Goal: Transaction & Acquisition: Book appointment/travel/reservation

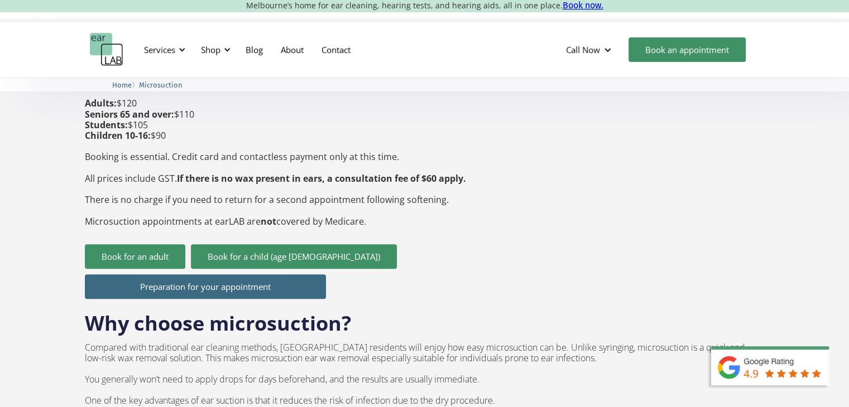
scroll to position [459, 0]
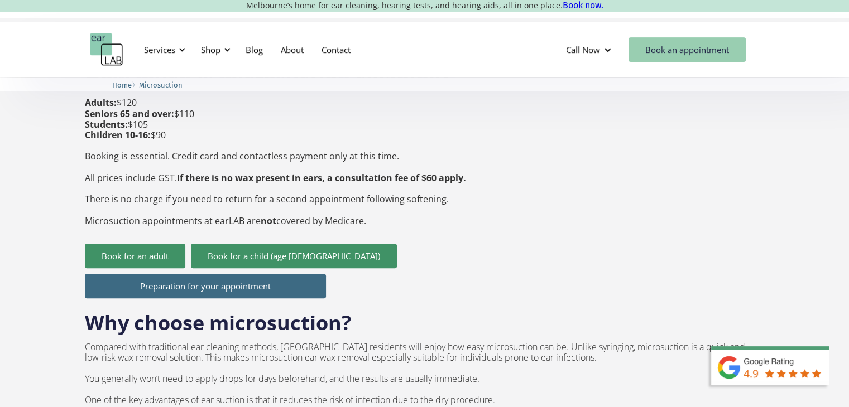
click at [676, 51] on link "Book an appointment" at bounding box center [687, 49] width 117 height 25
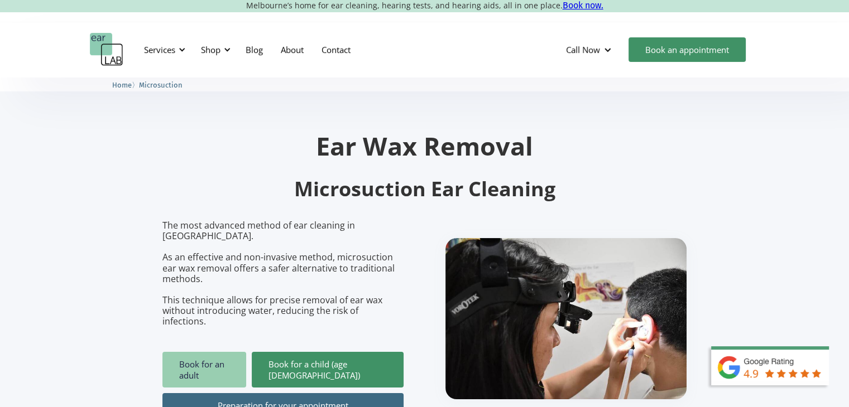
click at [199, 352] on link "Book for an adult" at bounding box center [204, 370] width 84 height 36
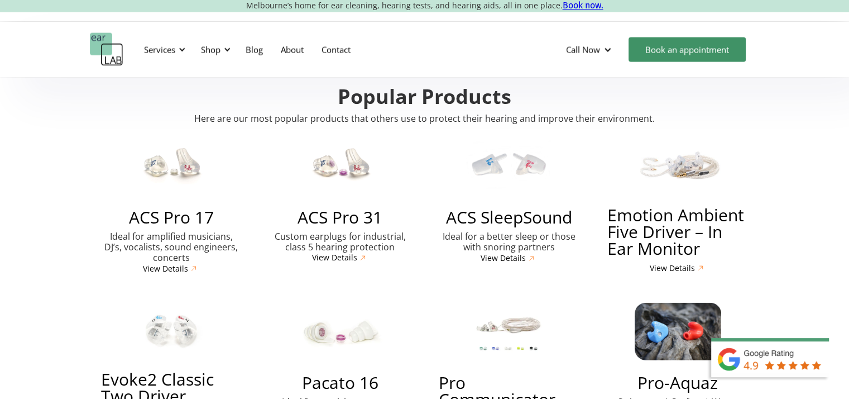
scroll to position [2482, 0]
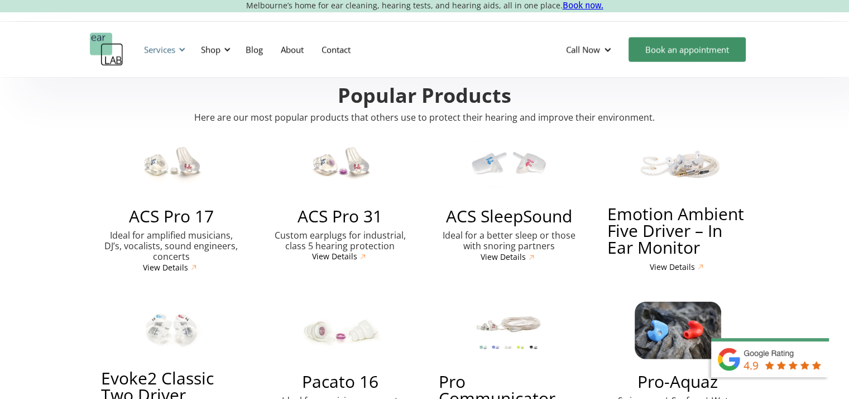
click at [173, 45] on div "Services" at bounding box center [159, 49] width 31 height 11
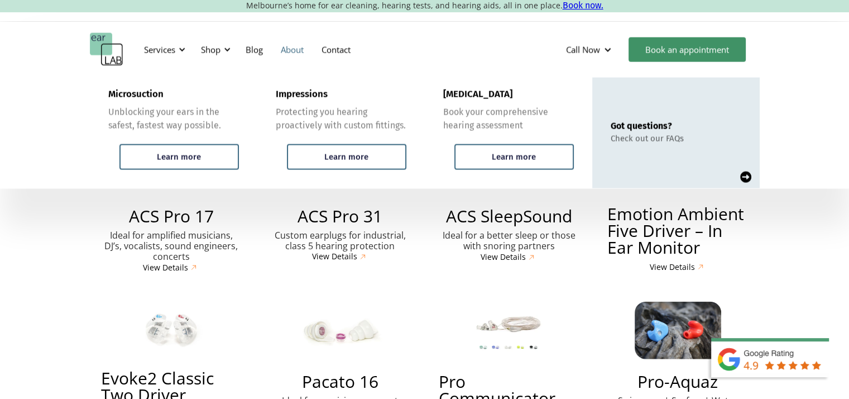
click at [290, 52] on link "About" at bounding box center [292, 49] width 41 height 32
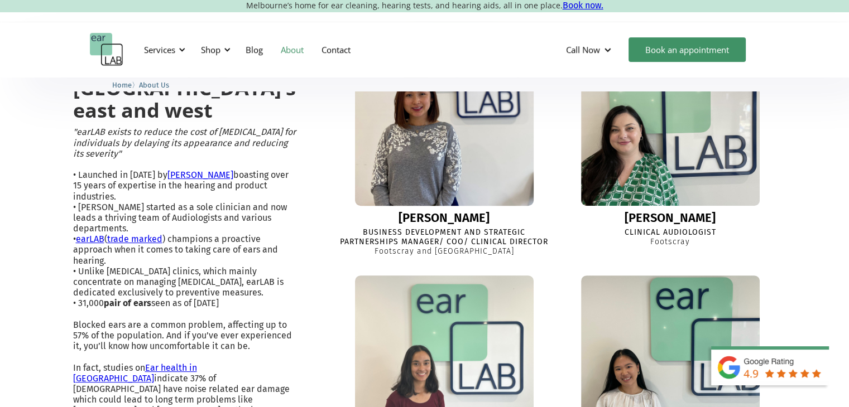
scroll to position [338, 0]
